Goal: Task Accomplishment & Management: Manage account settings

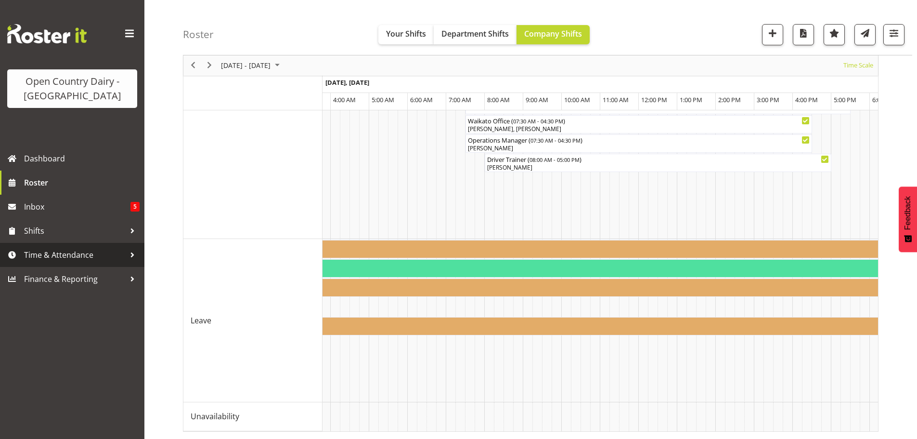
click at [62, 252] on span "Time & Attendance" at bounding box center [74, 255] width 101 height 14
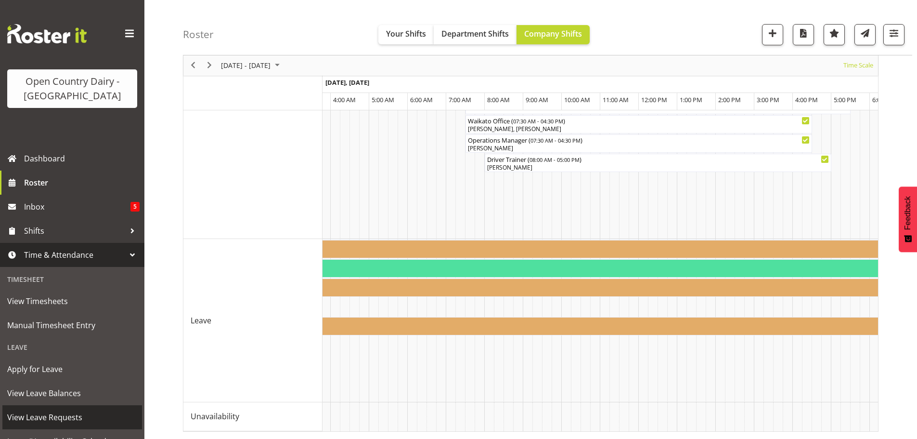
click at [48, 417] on span "View Leave Requests" at bounding box center [72, 417] width 130 height 14
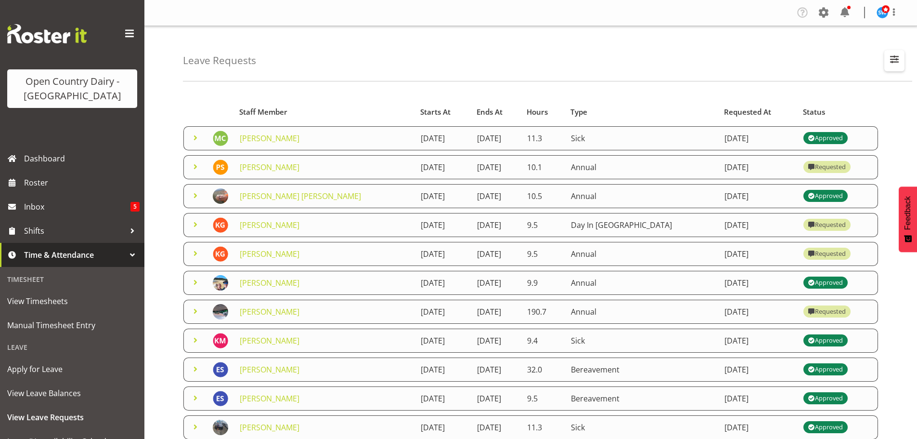
click at [895, 59] on span "button" at bounding box center [894, 59] width 13 height 13
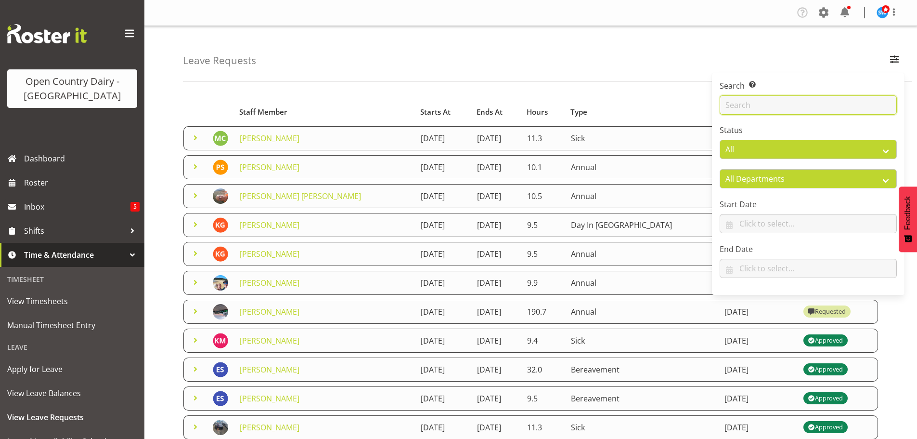
click at [790, 103] on input "text" at bounding box center [808, 104] width 177 height 19
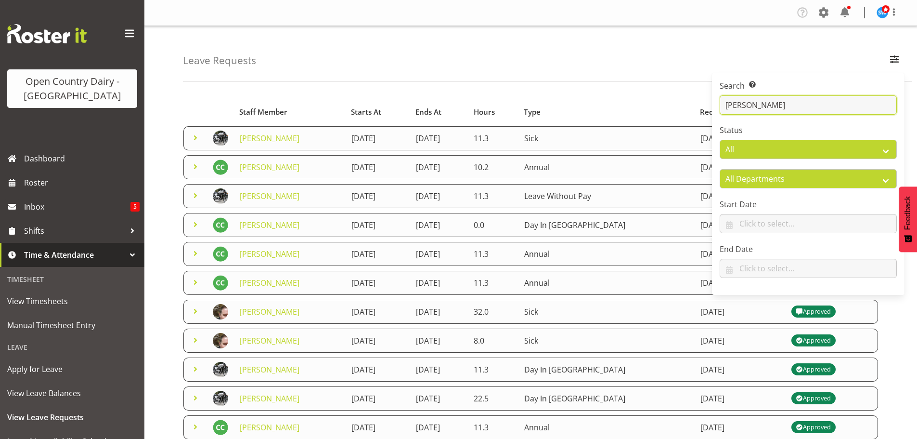
type input "[PERSON_NAME]"
click at [448, 51] on div "Leave Requests Search Search for a particular employee [PERSON_NAME] Status All…" at bounding box center [547, 53] width 729 height 55
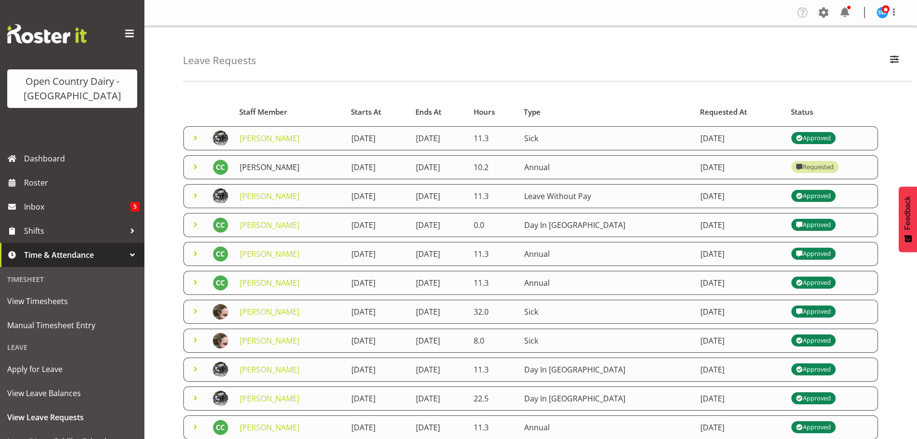
click at [269, 166] on link "[PERSON_NAME]" at bounding box center [270, 167] width 60 height 11
